Goal: Task Accomplishment & Management: Use online tool/utility

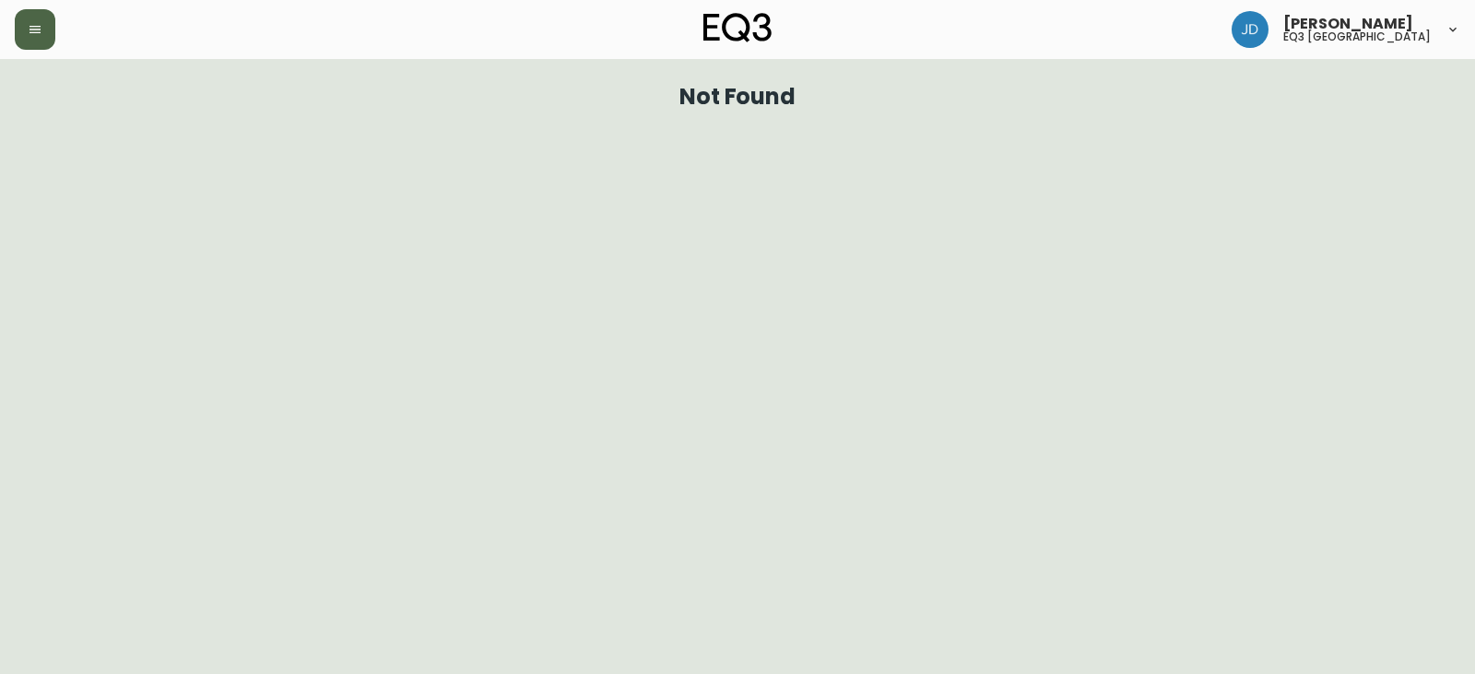
click at [45, 45] on button "button" at bounding box center [35, 29] width 41 height 41
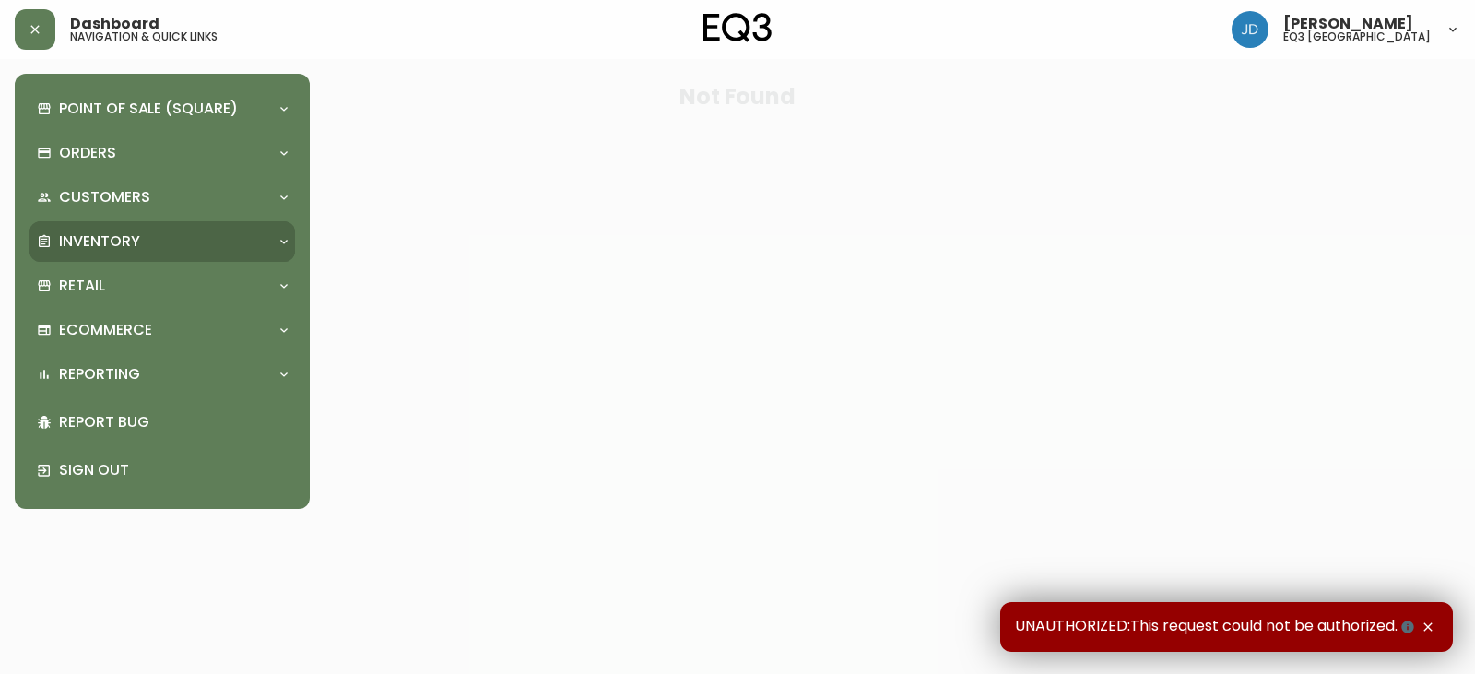
click at [101, 234] on p "Inventory" at bounding box center [99, 241] width 81 height 20
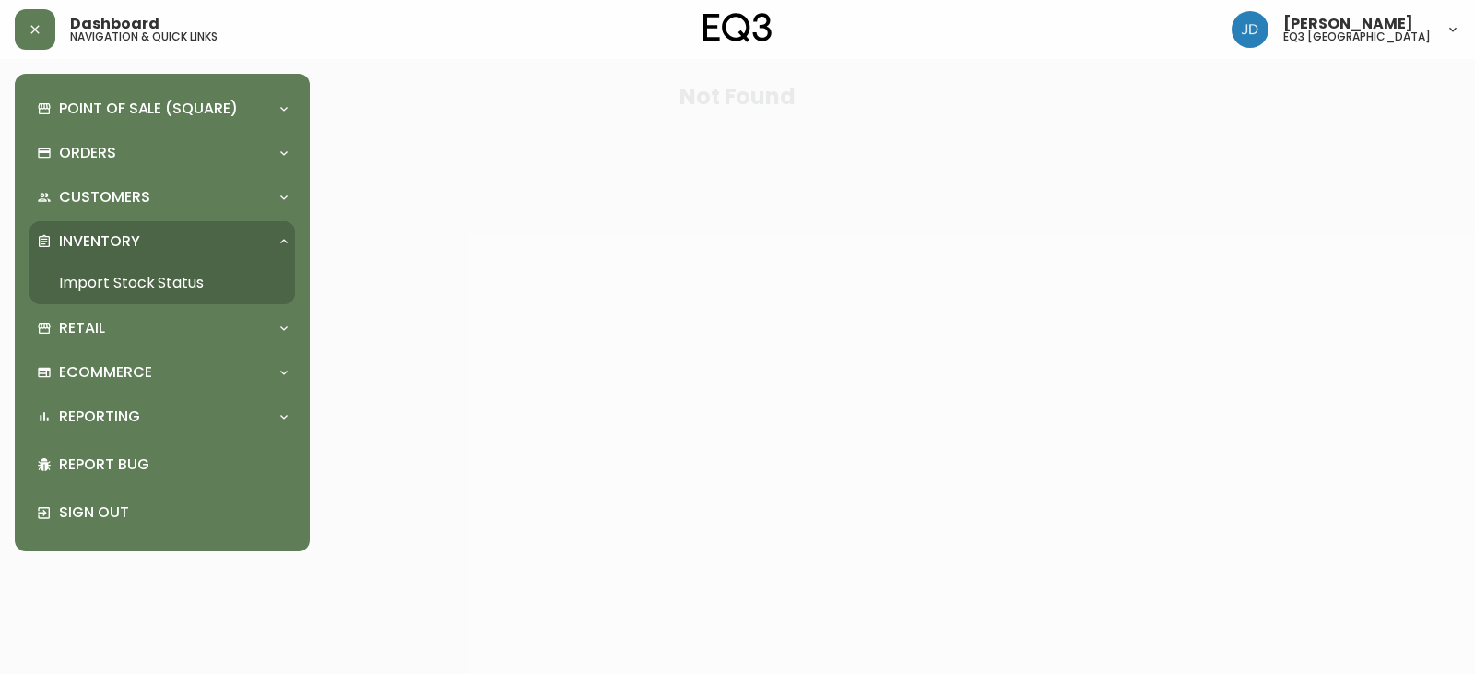
click at [114, 272] on link "Import Stock Status" at bounding box center [163, 283] width 266 height 42
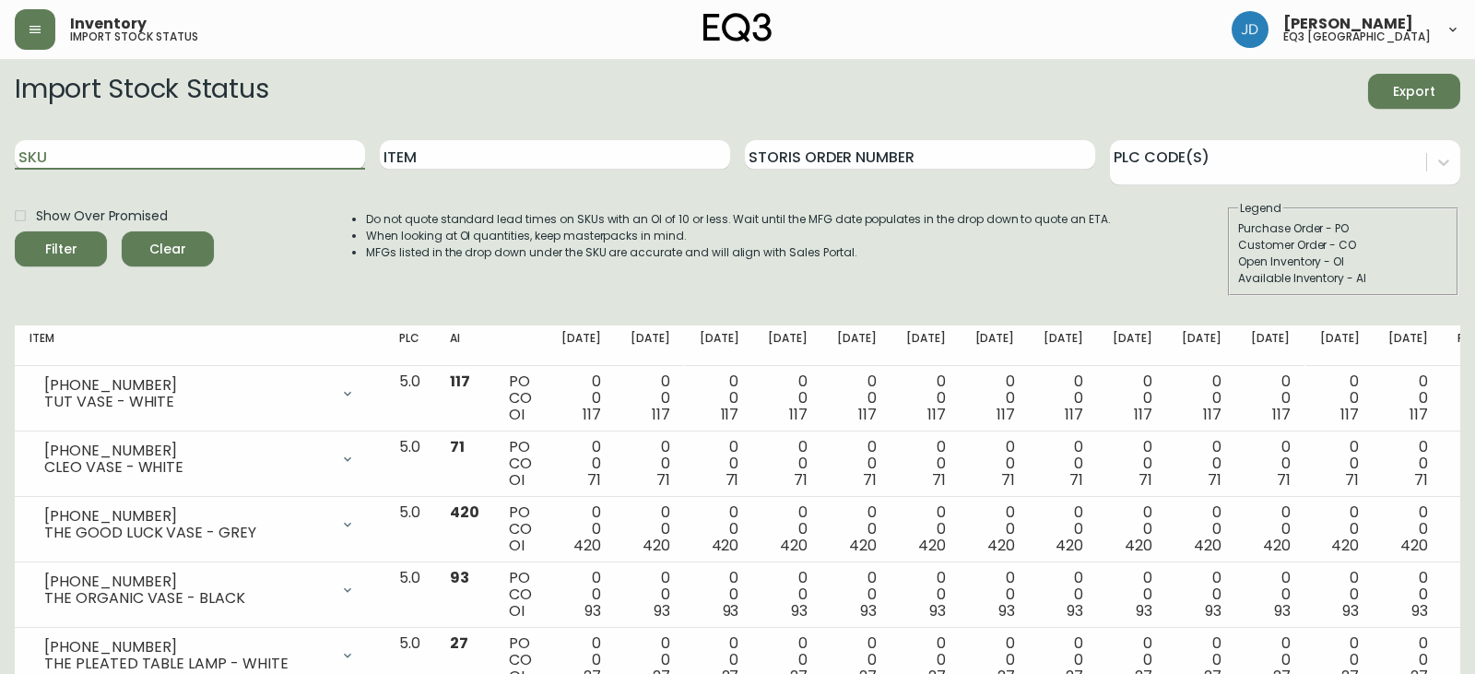
click at [148, 152] on input "SKU" at bounding box center [190, 155] width 350 height 30
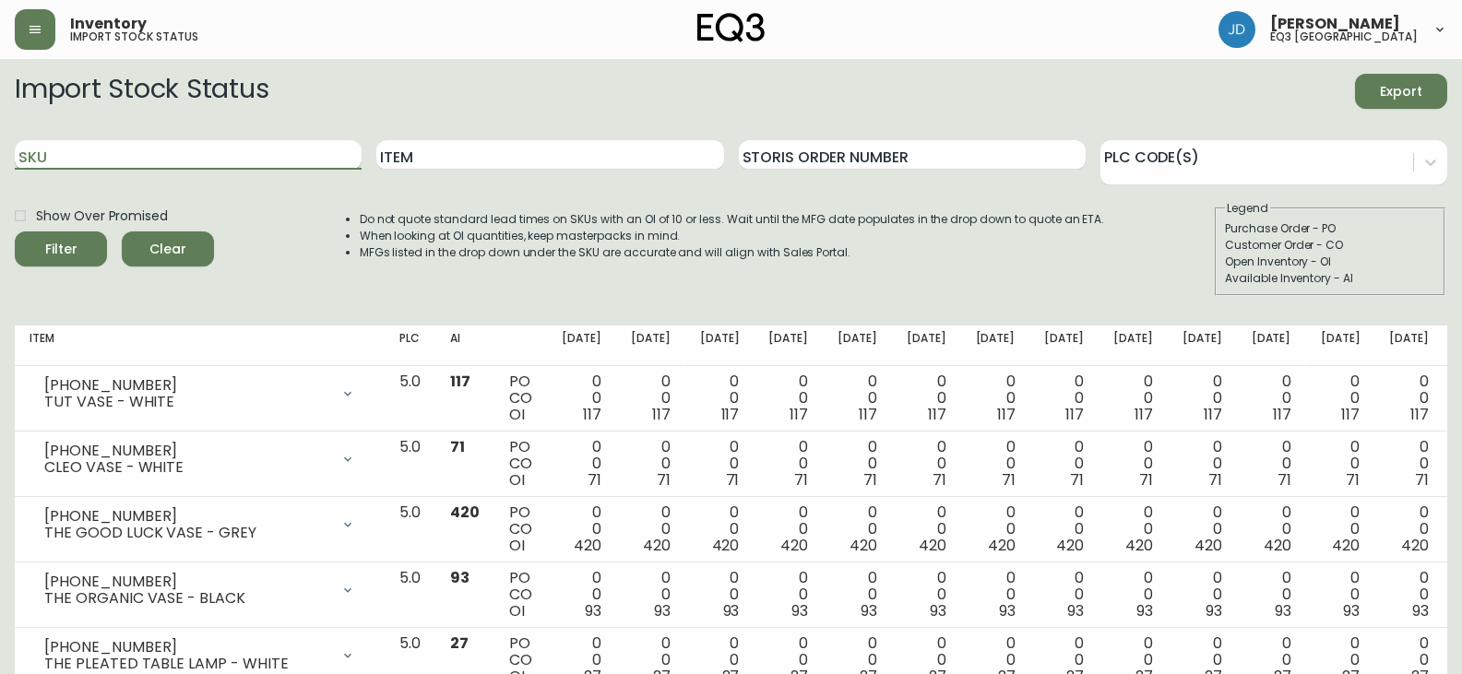
paste input "7220-101-13-B"
click at [15, 231] on button "Filter" at bounding box center [61, 248] width 92 height 35
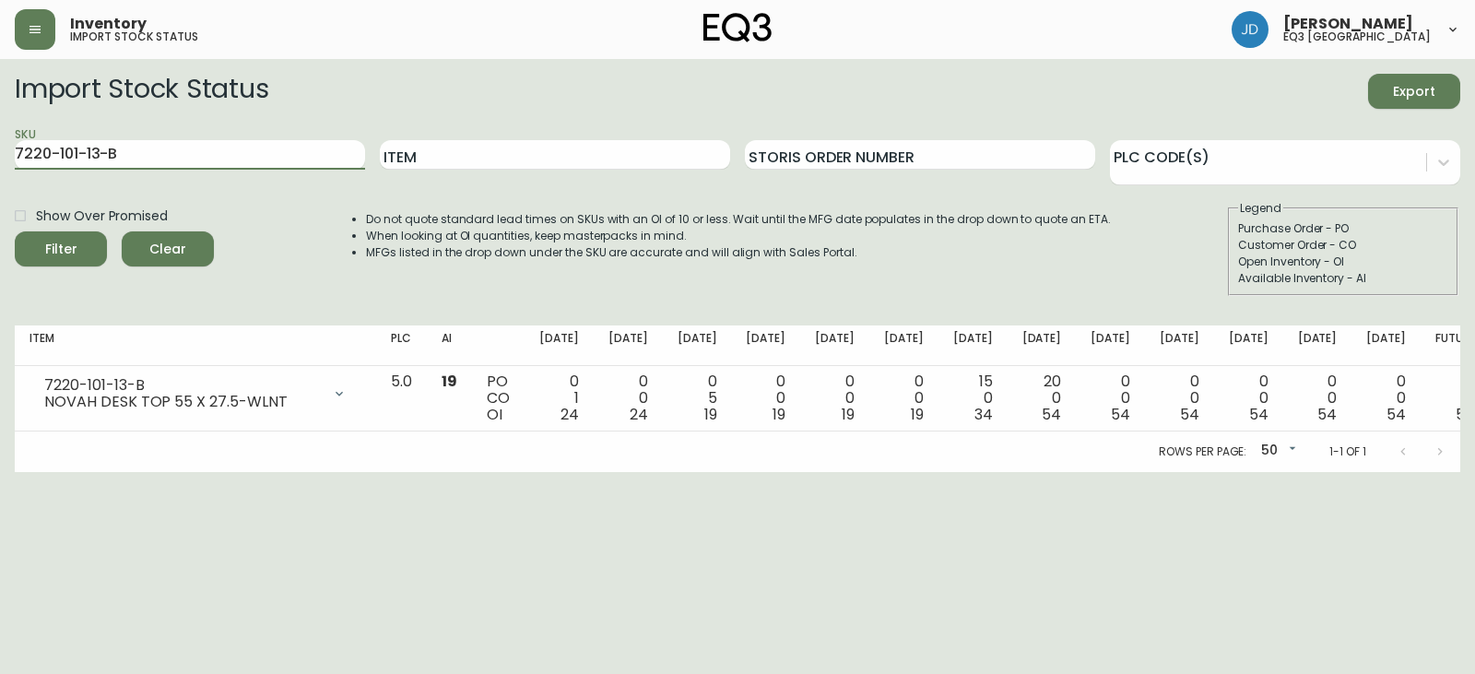
type input "7220-101-13-B"
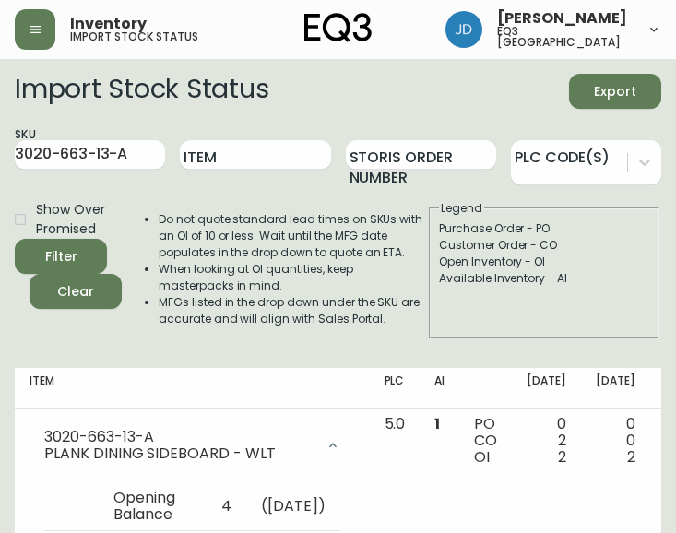
scroll to position [149, 0]
